Goal: Check status: Check status

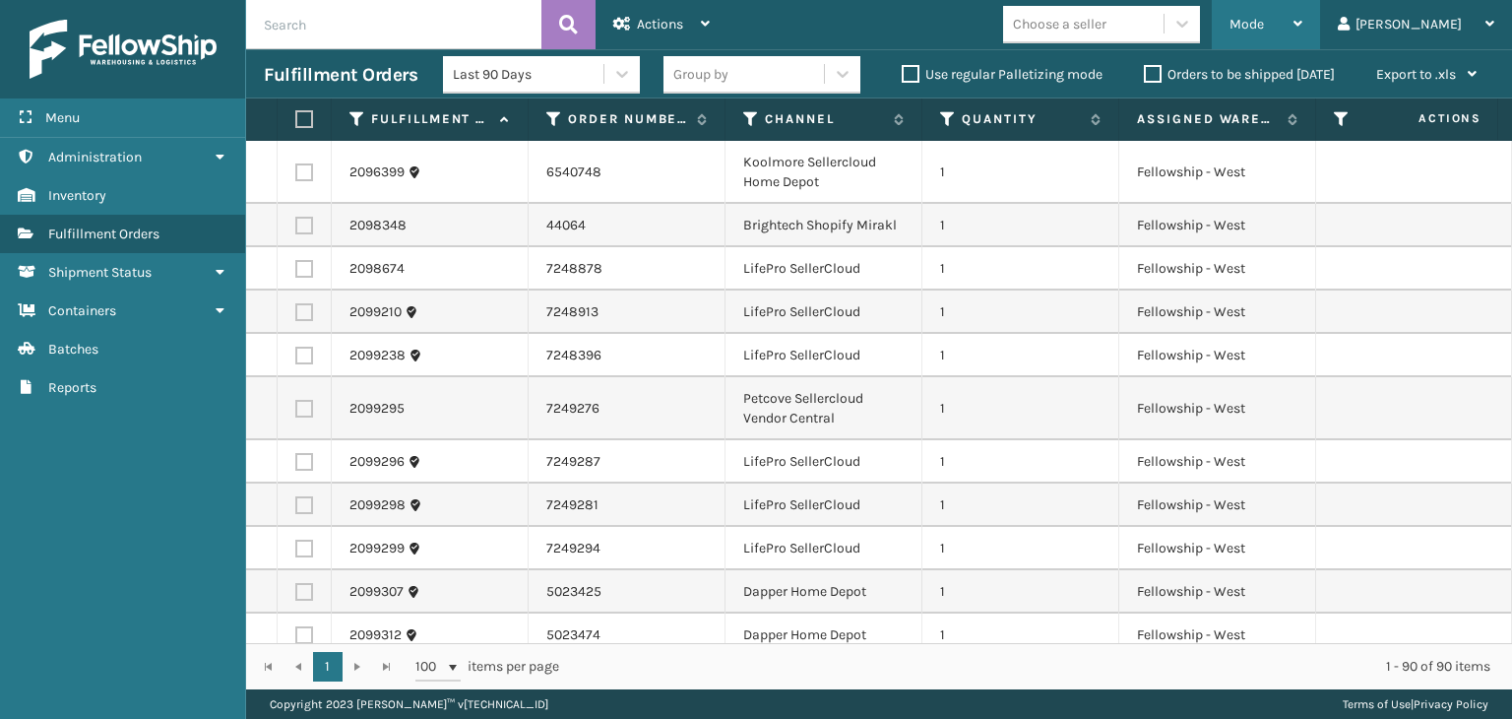
click at [1303, 39] on div "Mode" at bounding box center [1266, 24] width 73 height 49
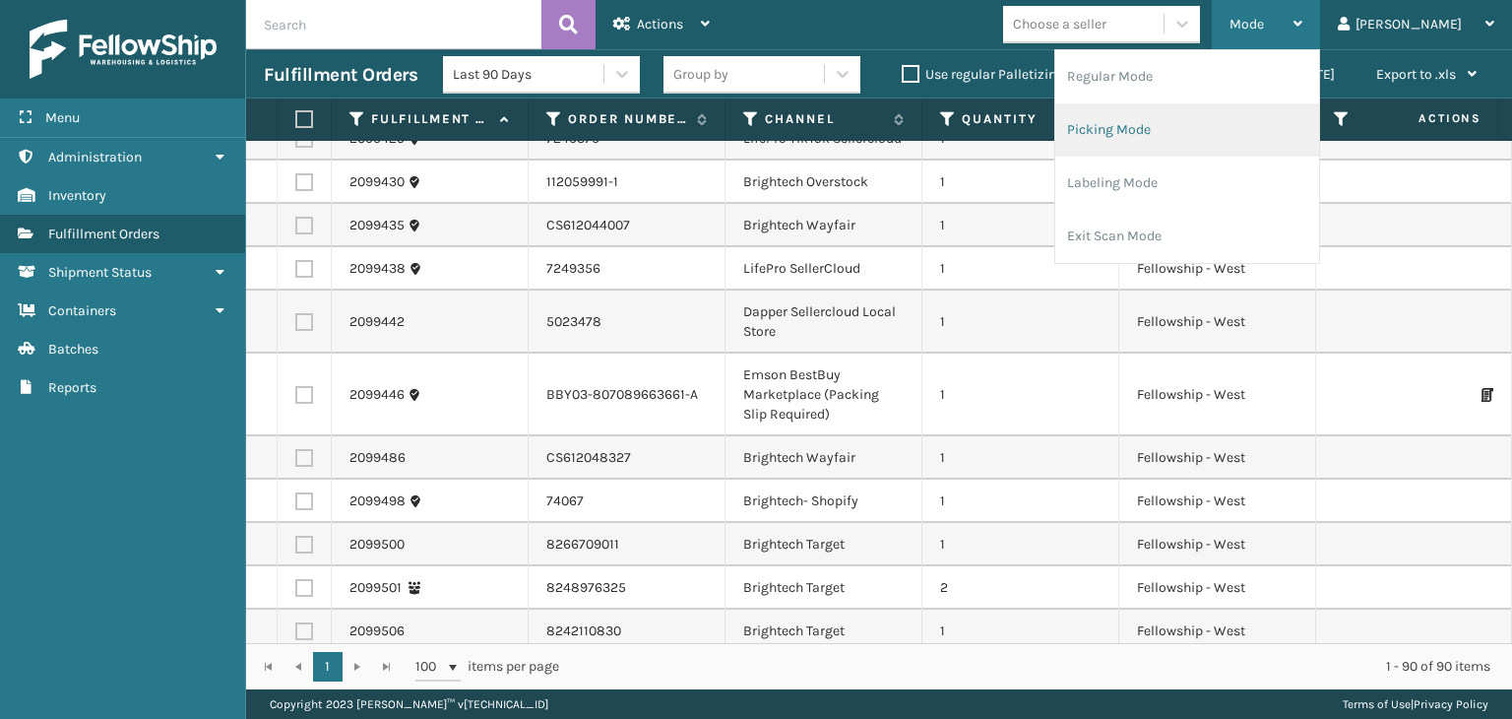
click at [1220, 135] on li "Picking Mode" at bounding box center [1188, 129] width 264 height 53
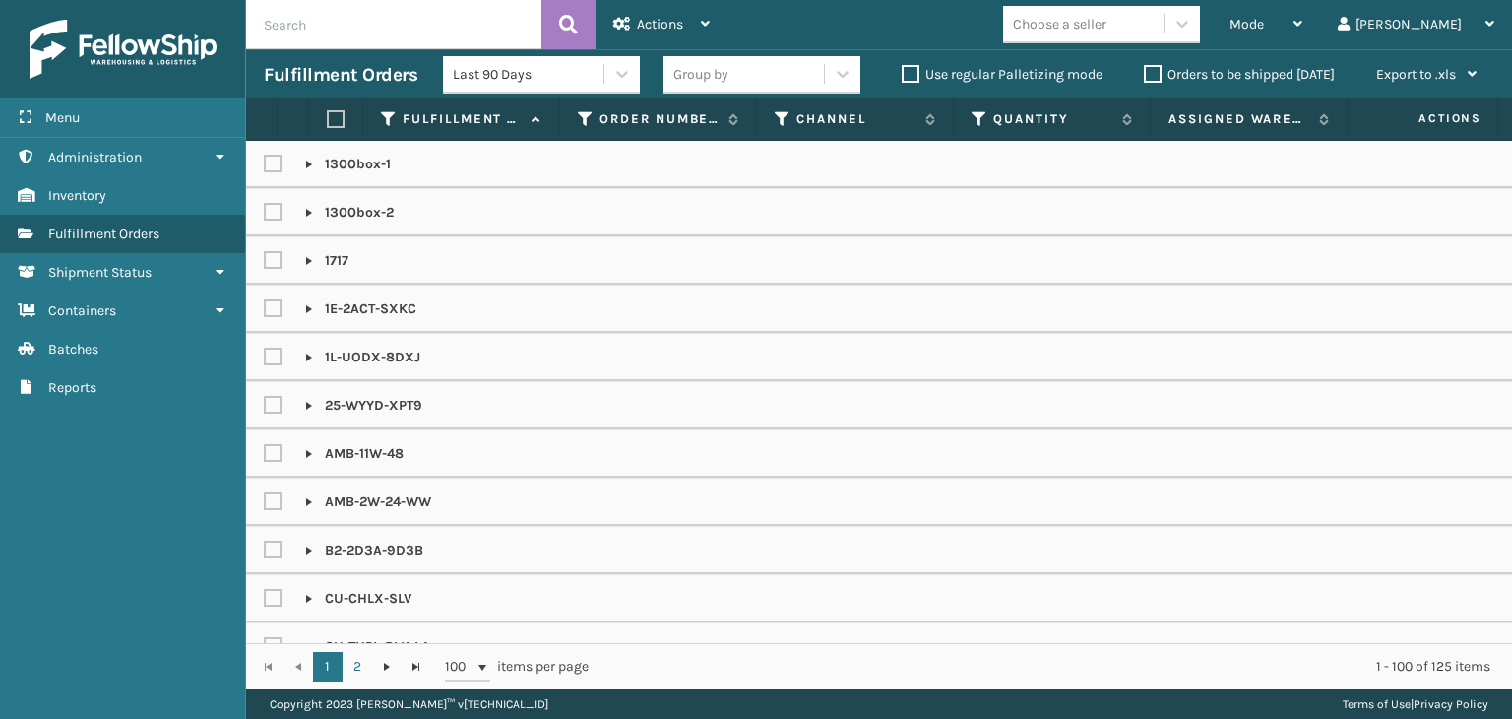
click at [521, 13] on input "text" at bounding box center [393, 24] width 295 height 49
paste input "2098834"
type input "2098834"
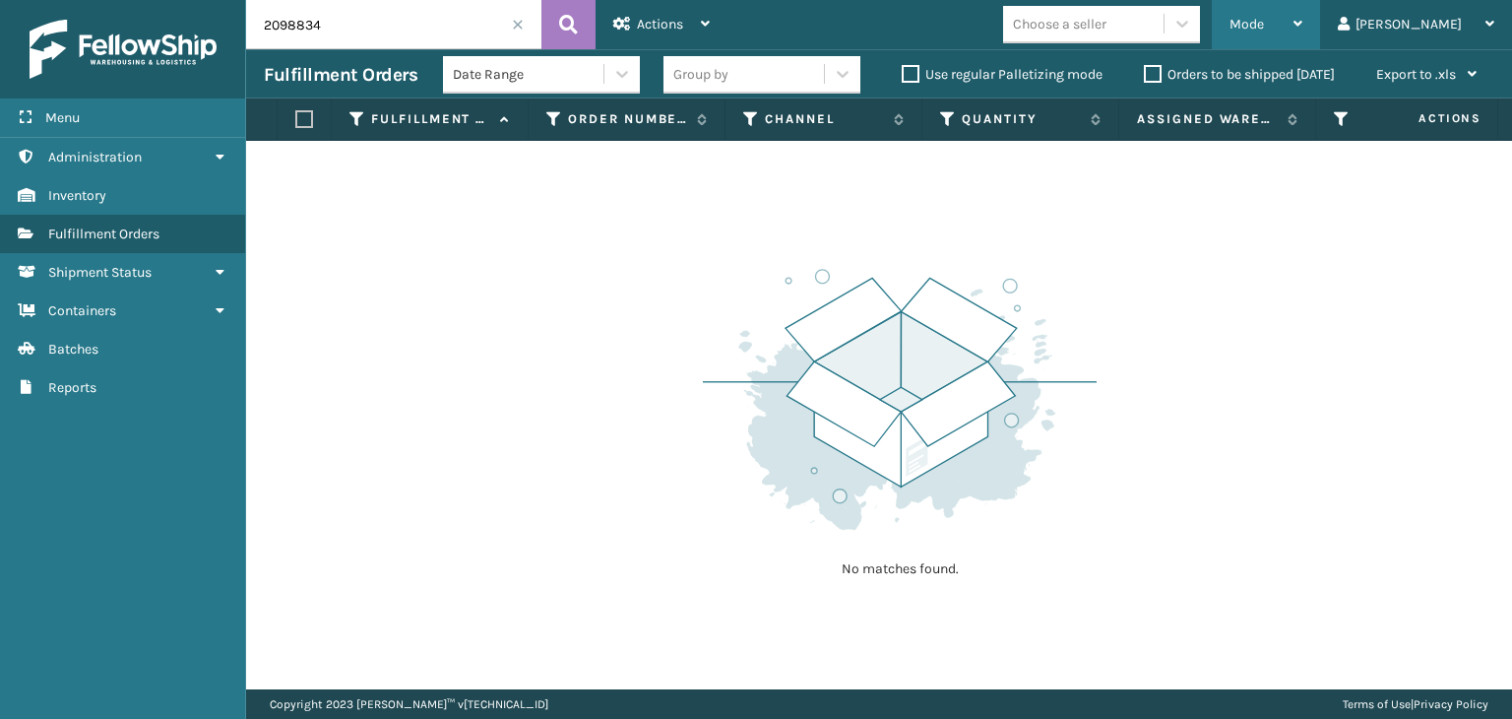
click at [1303, 27] on div "Mode" at bounding box center [1266, 24] width 73 height 49
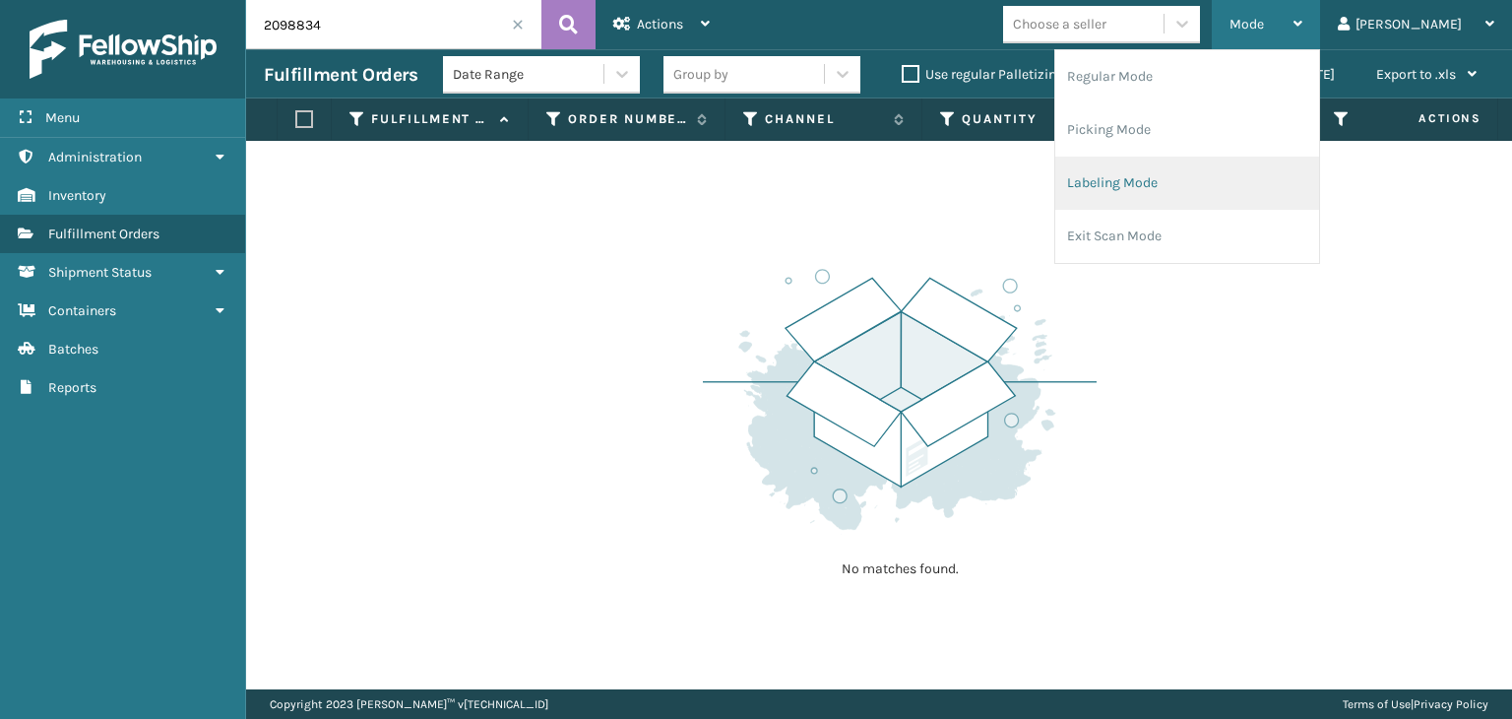
click at [1319, 87] on li "Regular Mode" at bounding box center [1188, 76] width 264 height 53
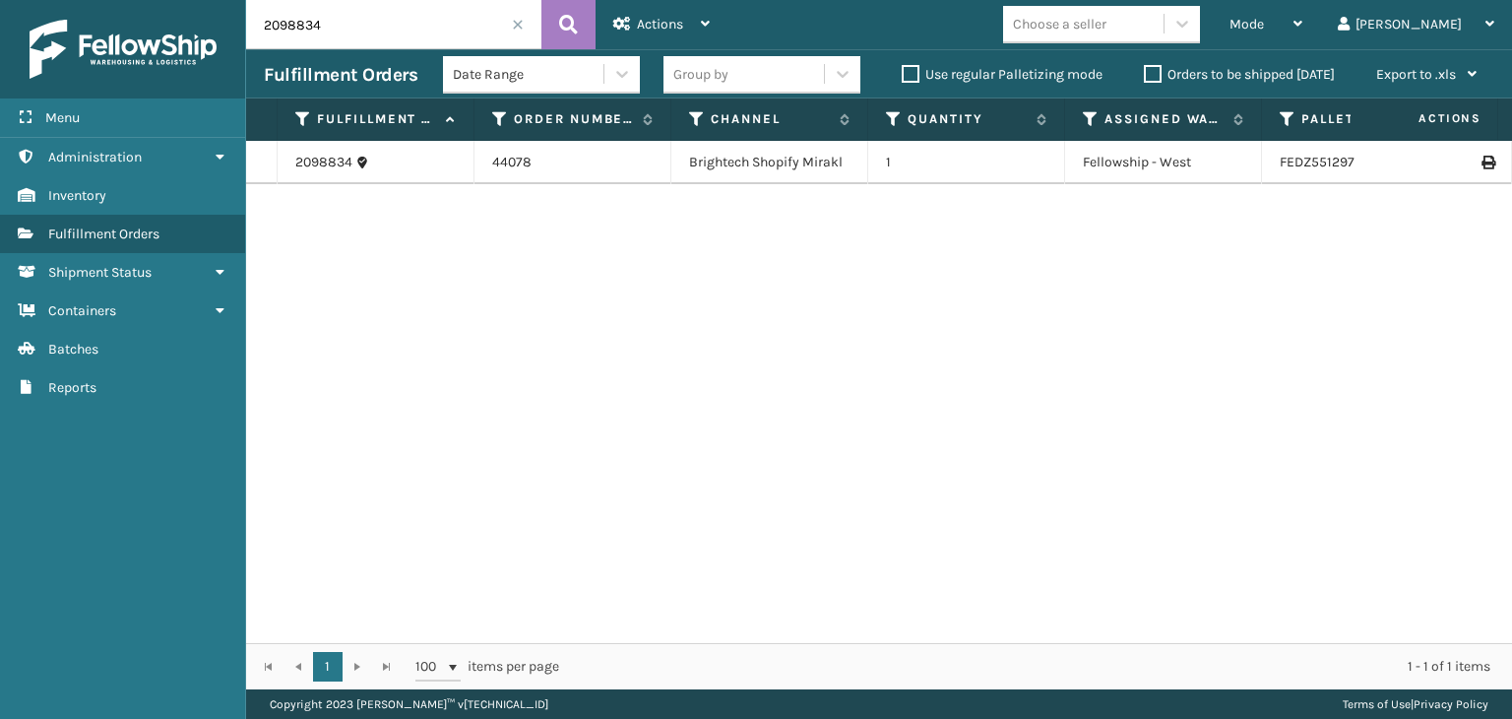
click at [1481, 160] on td at bounding box center [1439, 162] width 148 height 43
drag, startPoint x: 1473, startPoint y: 159, endPoint x: 1293, endPoint y: 223, distance: 191.2
click at [1482, 160] on icon at bounding box center [1488, 163] width 12 height 14
click at [1303, 40] on div "Mode" at bounding box center [1266, 24] width 73 height 49
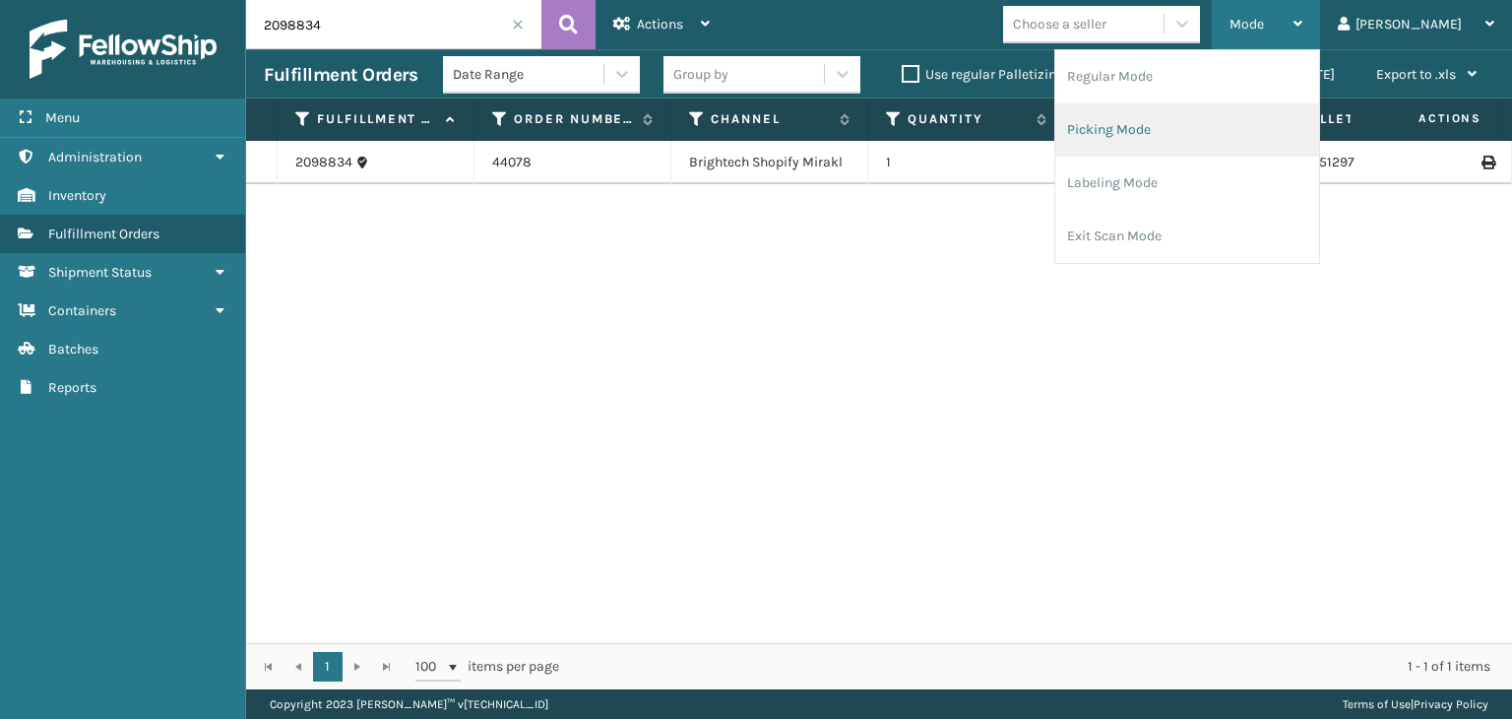
click at [1302, 119] on li "Picking Mode" at bounding box center [1188, 129] width 264 height 53
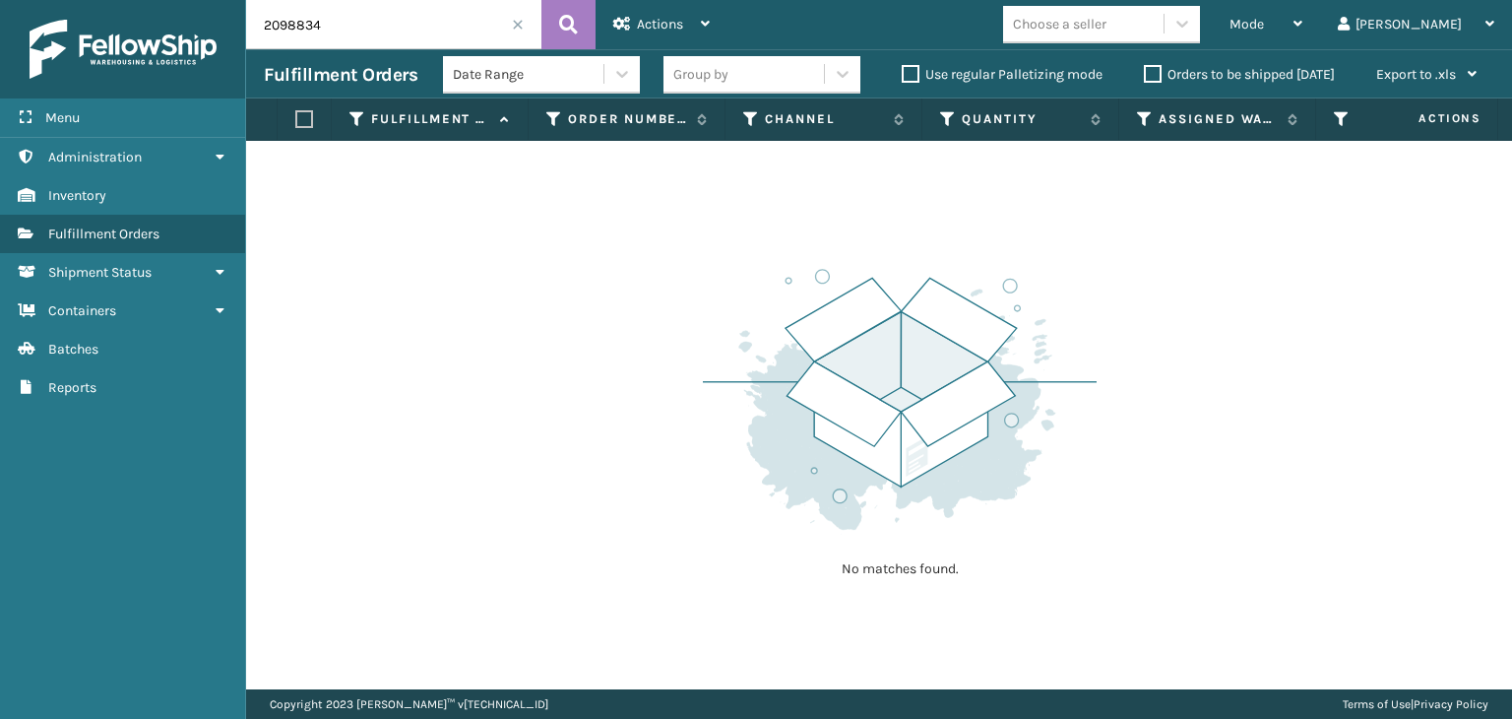
click at [518, 17] on input "2098834" at bounding box center [393, 24] width 295 height 49
click at [528, 25] on input "2098834" at bounding box center [393, 24] width 295 height 49
click at [520, 22] on span at bounding box center [518, 25] width 12 height 12
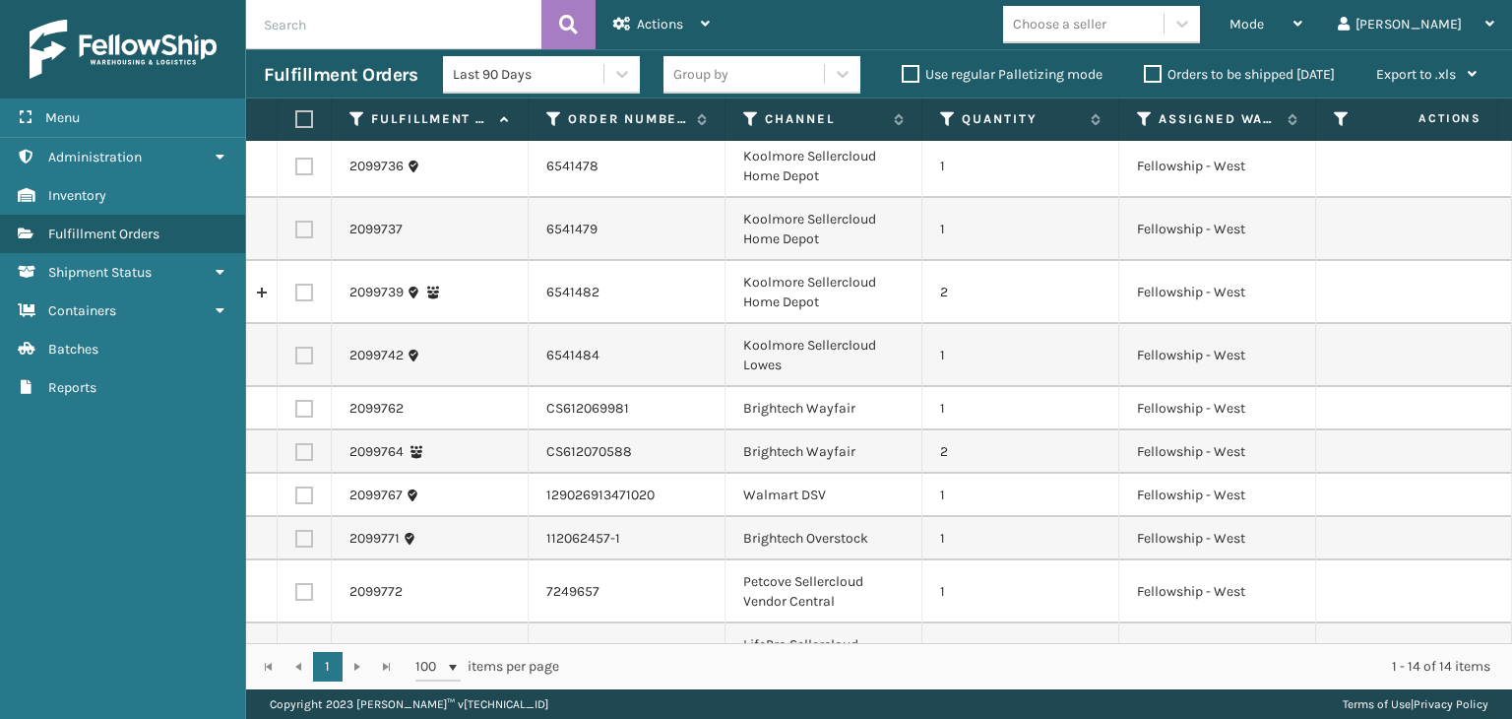
scroll to position [315, 0]
